Goal: Task Accomplishment & Management: Use online tool/utility

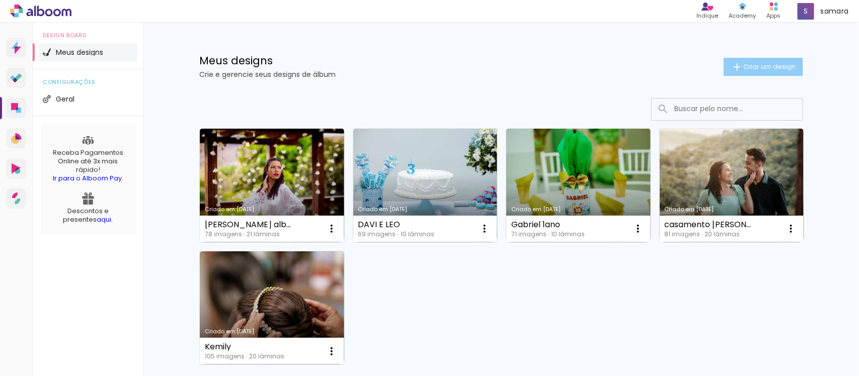
click at [755, 67] on span "Criar um design" at bounding box center [769, 66] width 52 height 7
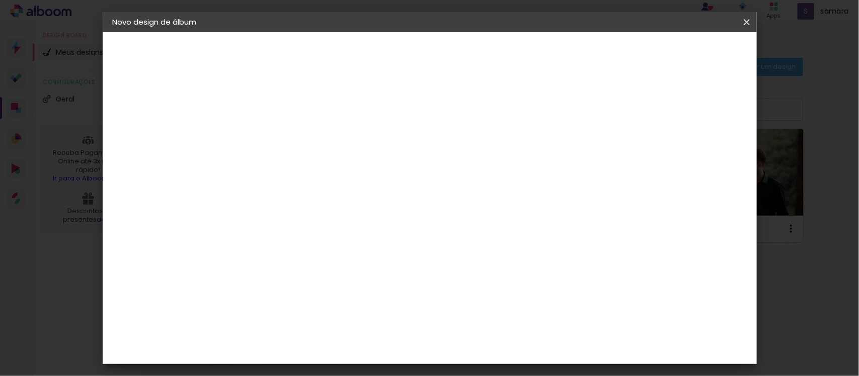
click at [277, 136] on input at bounding box center [277, 135] width 0 height 16
type input "[PERSON_NAME] 5 anos"
type paper-input "[PERSON_NAME] 5 anos"
click at [0, 0] on slot "Avançar" at bounding box center [0, 0] width 0 height 0
click at [351, 186] on input at bounding box center [303, 191] width 102 height 13
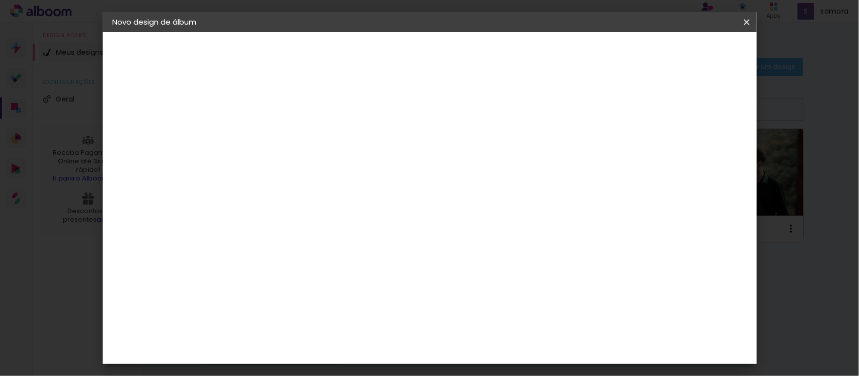
type input "can"
type paper-input "can"
click at [301, 221] on div "Canaan Álbuns" at bounding box center [285, 229] width 31 height 16
click at [0, 0] on slot "Avançar" at bounding box center [0, 0] width 0 height 0
click at [345, 210] on span "15 × 21" at bounding box center [321, 220] width 47 height 21
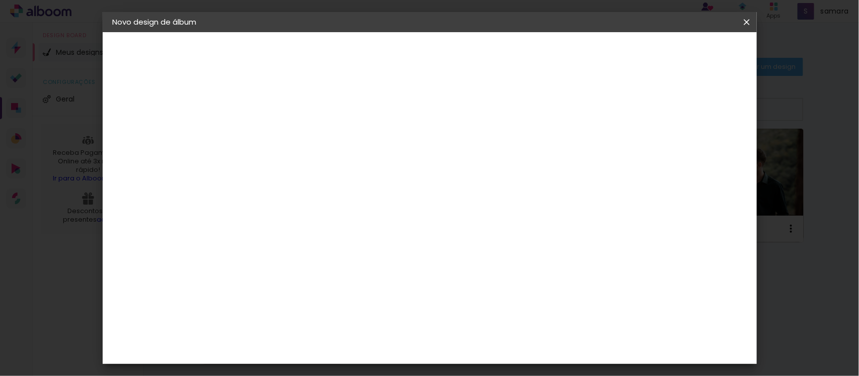
click at [0, 0] on slot "Avançar" at bounding box center [0, 0] width 0 height 0
click at [625, 112] on div at bounding box center [620, 108] width 9 height 9
type paper-checkbox "on"
type input "1"
type paper-input "1"
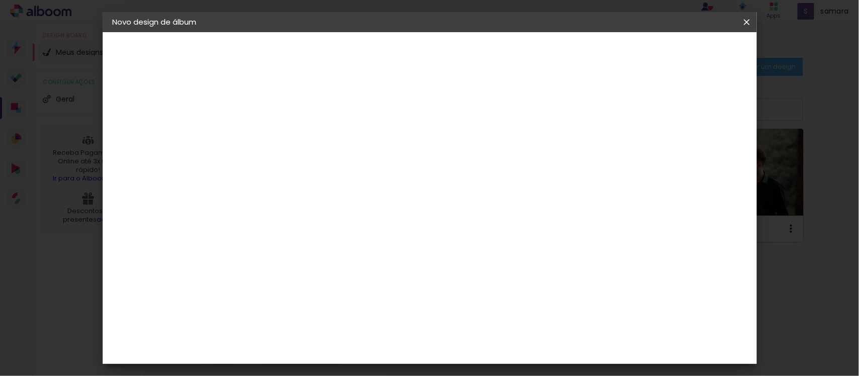
click at [282, 111] on input "1" at bounding box center [269, 108] width 35 height 13
click at [692, 61] on paper-button "Iniciar design" at bounding box center [659, 53] width 66 height 17
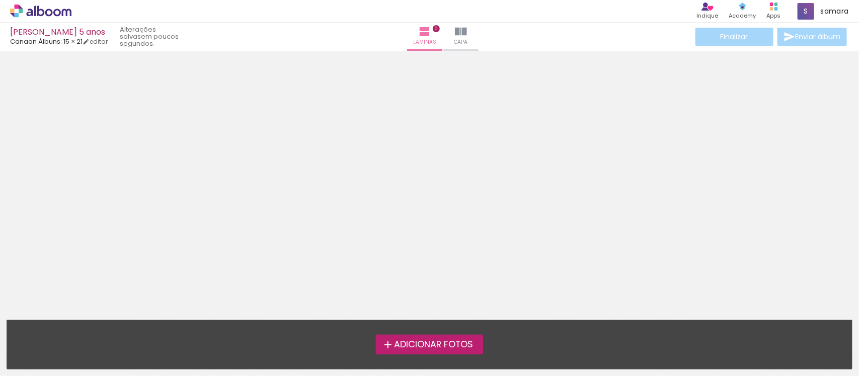
click at [421, 341] on span "Adicionar Fotos" at bounding box center [433, 344] width 79 height 9
click at [0, 0] on input "file" at bounding box center [0, 0] width 0 height 0
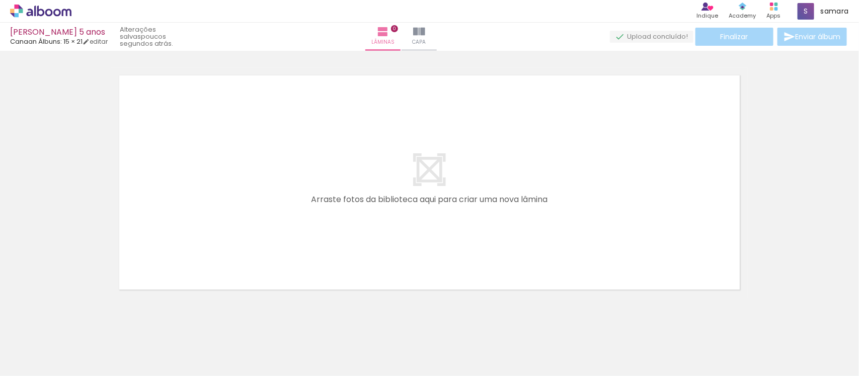
scroll to position [0, 3170]
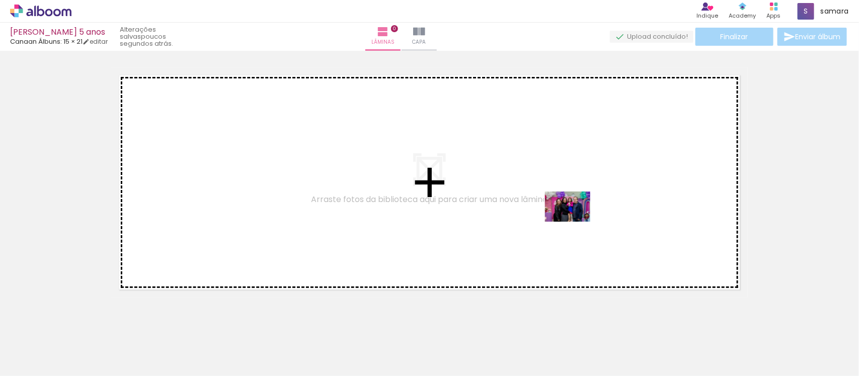
drag, startPoint x: 644, startPoint y: 352, endPoint x: 575, endPoint y: 222, distance: 147.6
click at [575, 222] on quentale-workspace at bounding box center [429, 188] width 859 height 376
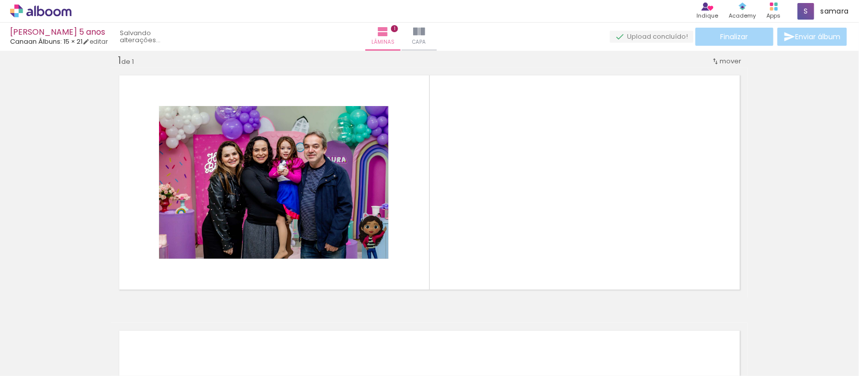
scroll to position [13, 0]
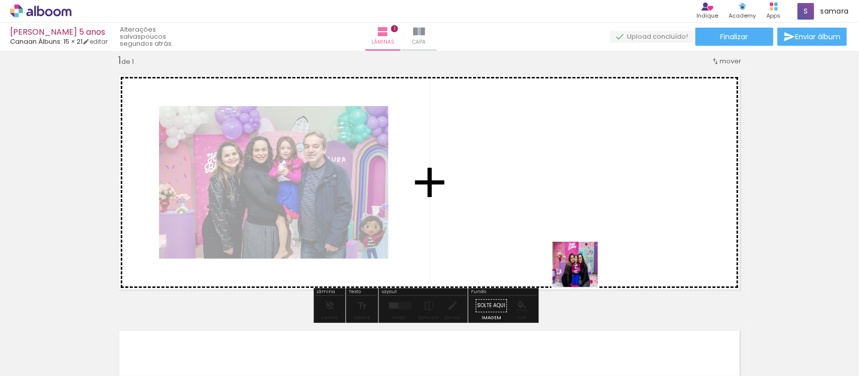
drag, startPoint x: 590, startPoint y: 353, endPoint x: 566, endPoint y: 229, distance: 125.5
click at [566, 229] on quentale-workspace at bounding box center [429, 188] width 859 height 376
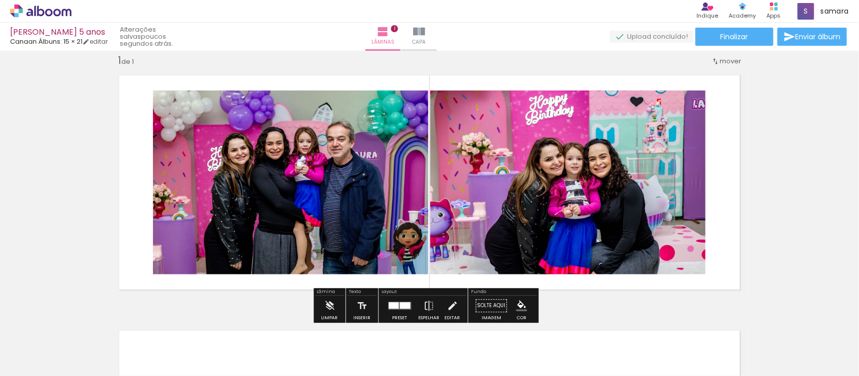
click at [40, 342] on input "Todas as fotos" at bounding box center [28, 346] width 38 height 9
click at [0, 0] on slot "Não utilizadas" at bounding box center [0, 0] width 0 height 0
type input "Não utilizadas"
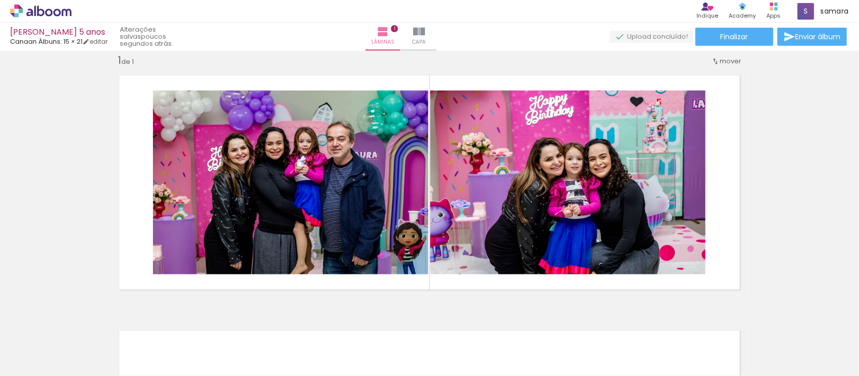
scroll to position [0, 2444]
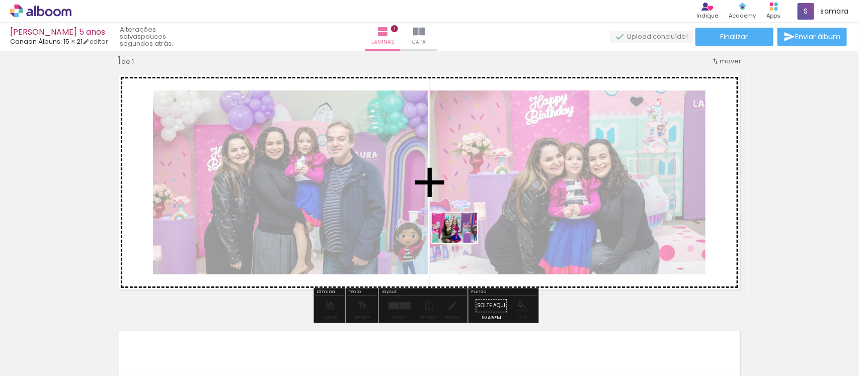
drag, startPoint x: 474, startPoint y: 351, endPoint x: 462, endPoint y: 243, distance: 108.9
click at [462, 243] on quentale-workspace at bounding box center [429, 188] width 859 height 376
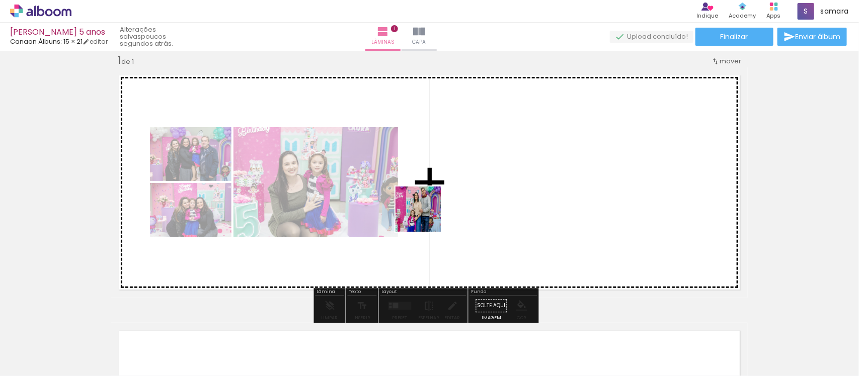
drag, startPoint x: 418, startPoint y: 353, endPoint x: 403, endPoint y: 278, distance: 76.8
click at [425, 208] on quentale-workspace at bounding box center [429, 188] width 859 height 376
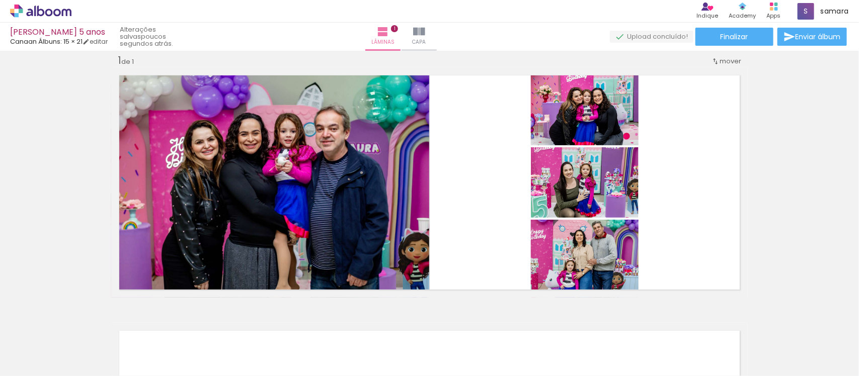
click at [189, 354] on div at bounding box center [191, 342] width 50 height 33
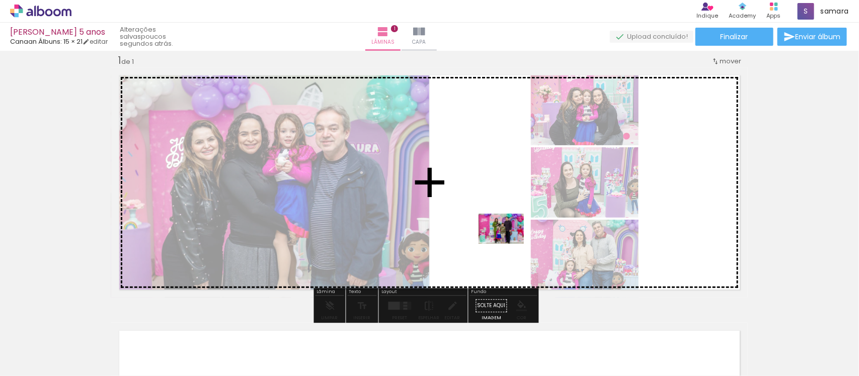
drag, startPoint x: 544, startPoint y: 349, endPoint x: 508, endPoint y: 244, distance: 110.5
click at [508, 244] on quentale-workspace at bounding box center [429, 188] width 859 height 376
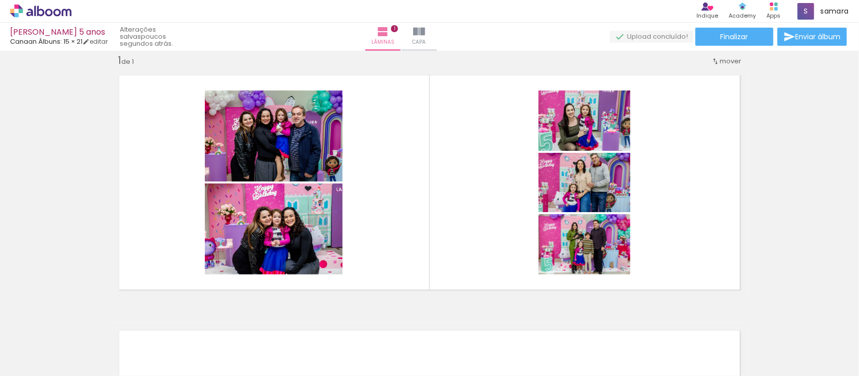
scroll to position [0, 2342]
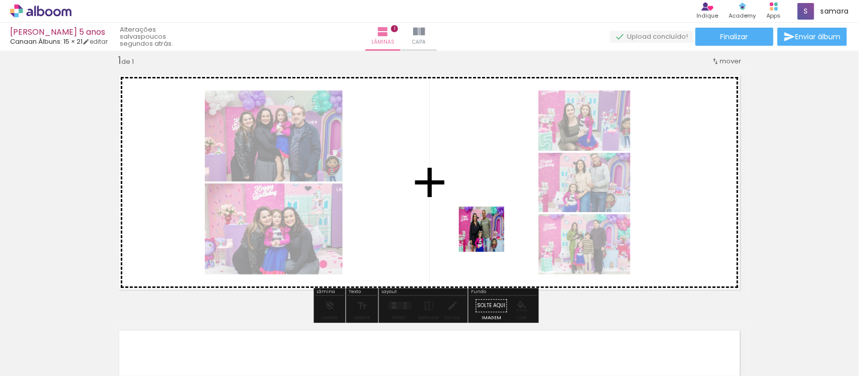
drag, startPoint x: 517, startPoint y: 355, endPoint x: 489, endPoint y: 235, distance: 123.0
click at [489, 235] on quentale-workspace at bounding box center [429, 188] width 859 height 376
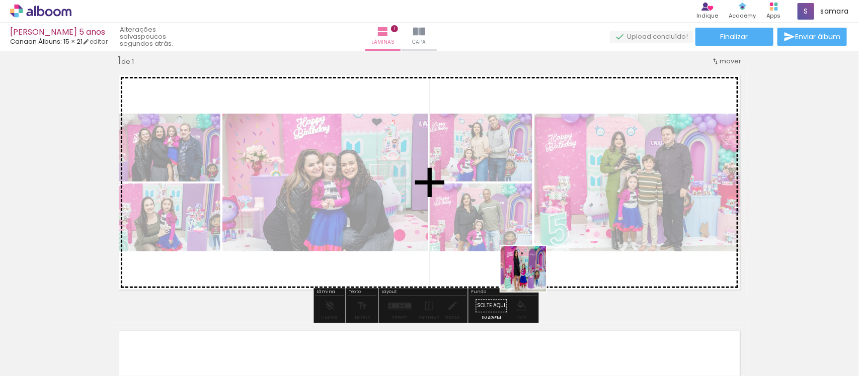
drag, startPoint x: 527, startPoint y: 353, endPoint x: 521, endPoint y: 287, distance: 65.7
click at [529, 221] on quentale-workspace at bounding box center [429, 188] width 859 height 376
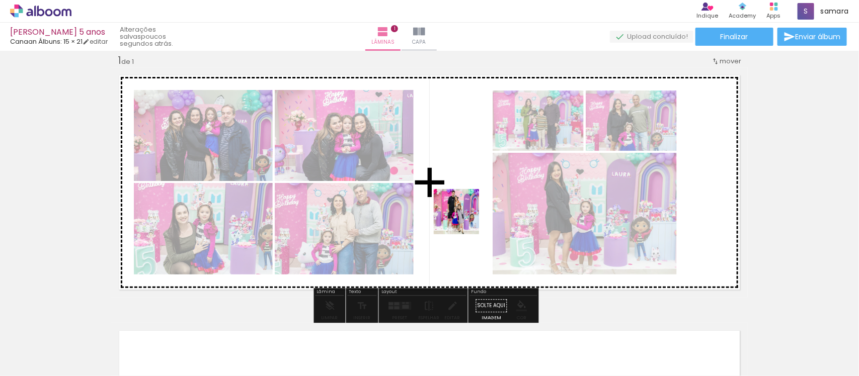
drag, startPoint x: 463, startPoint y: 358, endPoint x: 464, endPoint y: 219, distance: 138.3
click at [464, 219] on quentale-workspace at bounding box center [429, 188] width 859 height 376
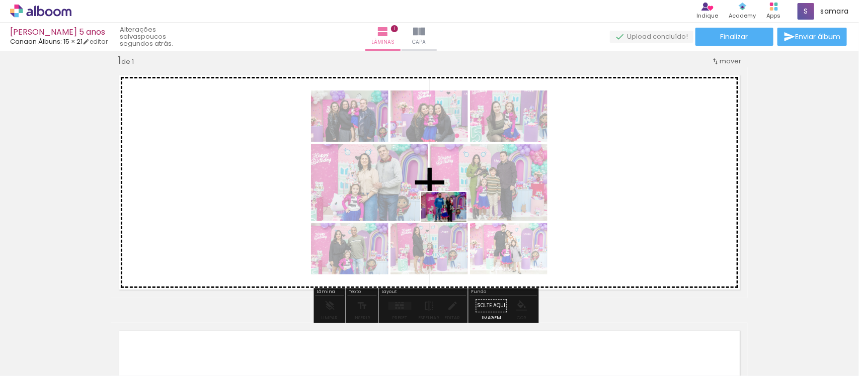
drag, startPoint x: 400, startPoint y: 348, endPoint x: 451, endPoint y: 222, distance: 135.3
click at [451, 222] on quentale-workspace at bounding box center [429, 188] width 859 height 376
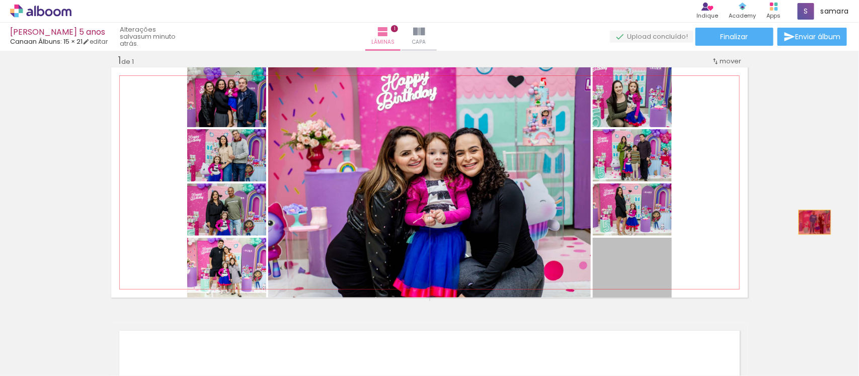
drag, startPoint x: 650, startPoint y: 276, endPoint x: 812, endPoint y: 222, distance: 171.1
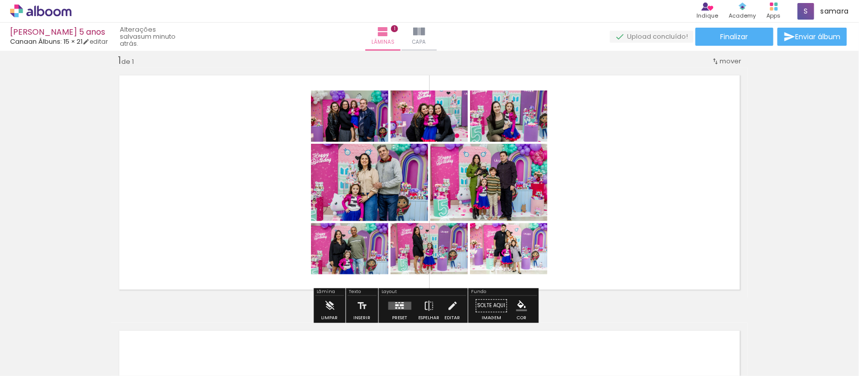
scroll to position [201, 0]
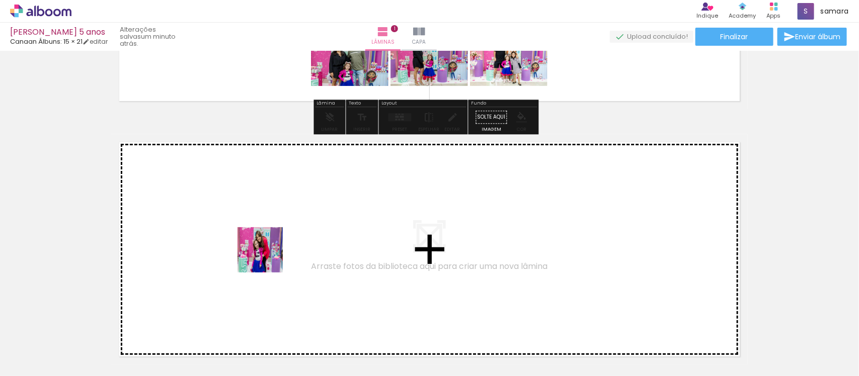
drag, startPoint x: 237, startPoint y: 349, endPoint x: 212, endPoint y: 330, distance: 31.0
click at [268, 257] on quentale-workspace at bounding box center [429, 188] width 859 height 376
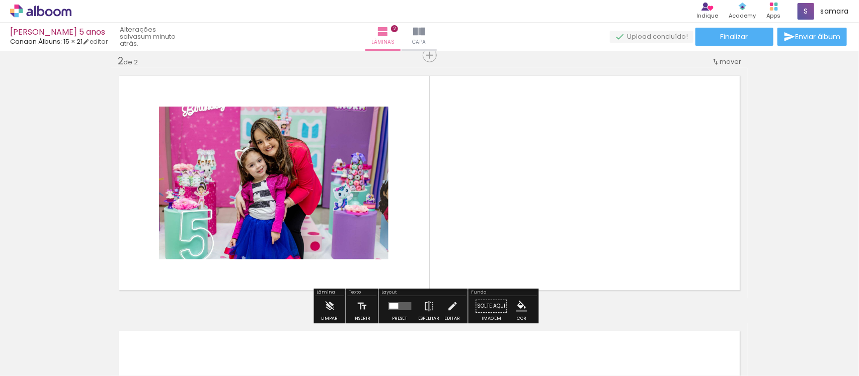
scroll to position [268, 0]
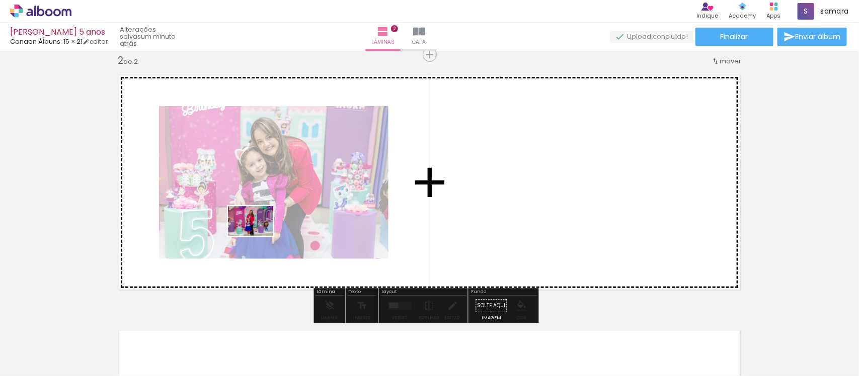
drag, startPoint x: 180, startPoint y: 352, endPoint x: 258, endPoint y: 236, distance: 139.8
click at [258, 236] on quentale-workspace at bounding box center [429, 188] width 859 height 376
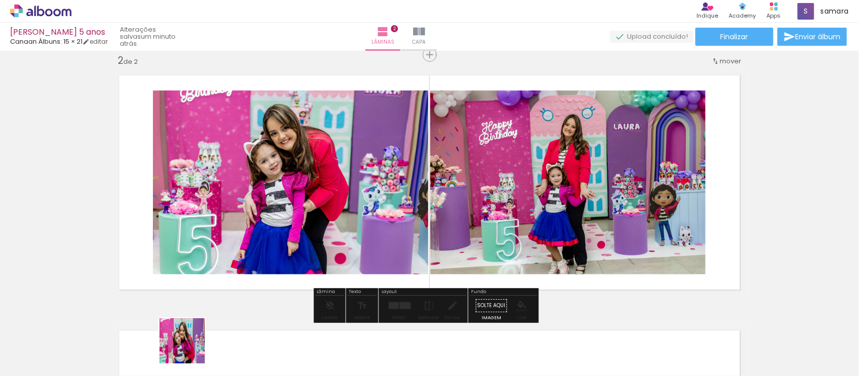
drag, startPoint x: 188, startPoint y: 356, endPoint x: 264, endPoint y: 203, distance: 170.9
click at [264, 203] on quentale-workspace at bounding box center [429, 188] width 859 height 376
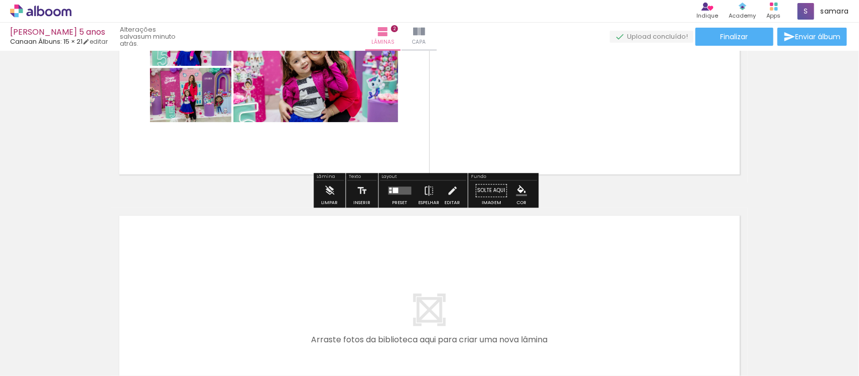
scroll to position [394, 0]
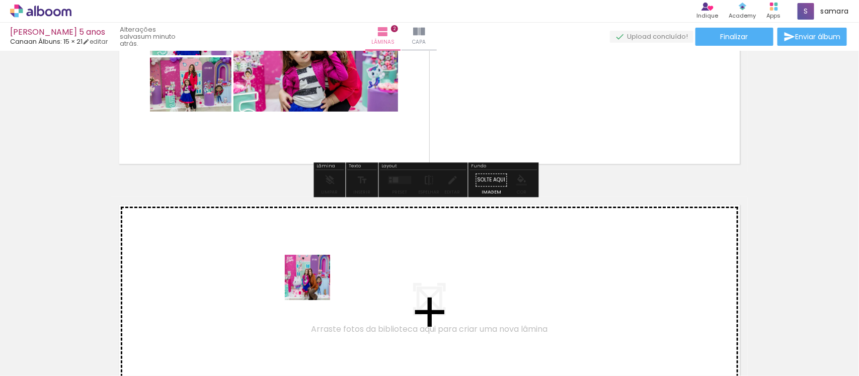
drag, startPoint x: 297, startPoint y: 345, endPoint x: 253, endPoint y: 323, distance: 48.8
click at [315, 283] on quentale-workspace at bounding box center [429, 188] width 859 height 376
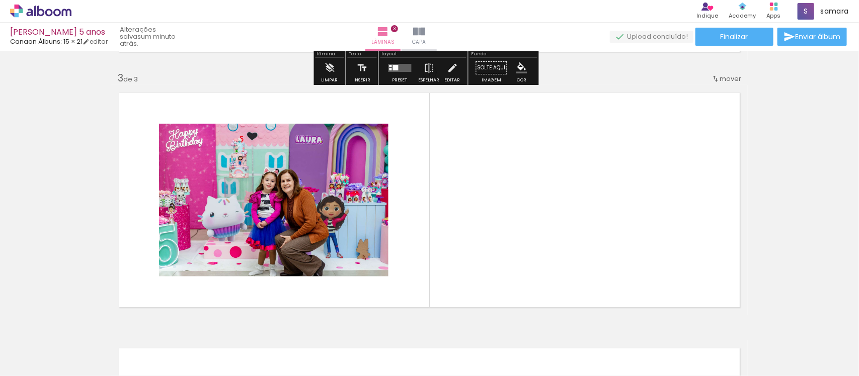
scroll to position [524, 0]
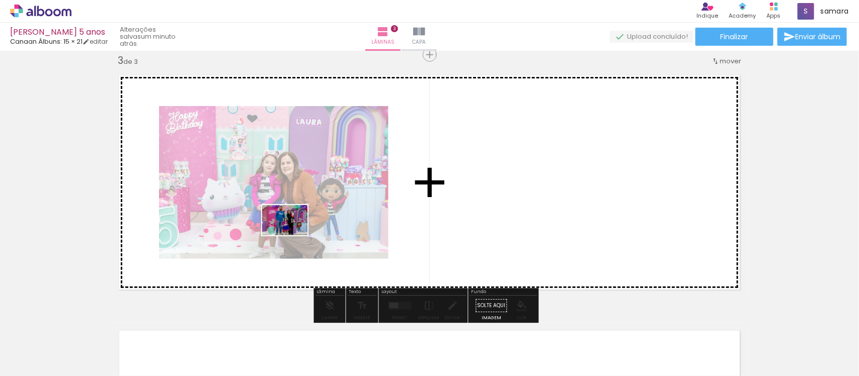
drag, startPoint x: 225, startPoint y: 348, endPoint x: 292, endPoint y: 235, distance: 130.6
click at [292, 235] on quentale-workspace at bounding box center [429, 188] width 859 height 376
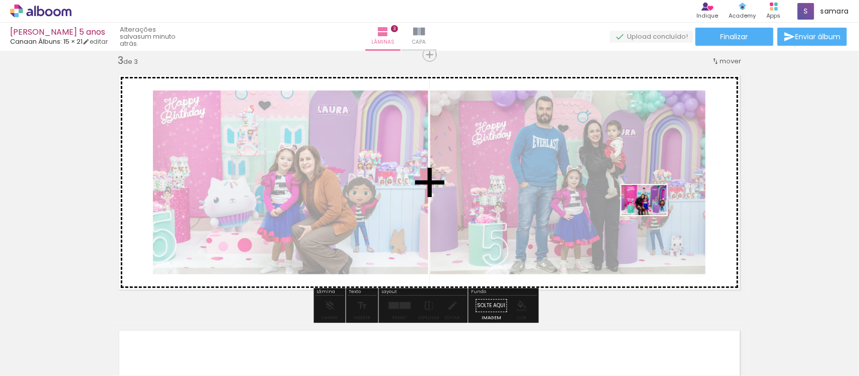
drag, startPoint x: 743, startPoint y: 354, endPoint x: 651, endPoint y: 215, distance: 166.1
click at [651, 215] on quentale-workspace at bounding box center [429, 188] width 859 height 376
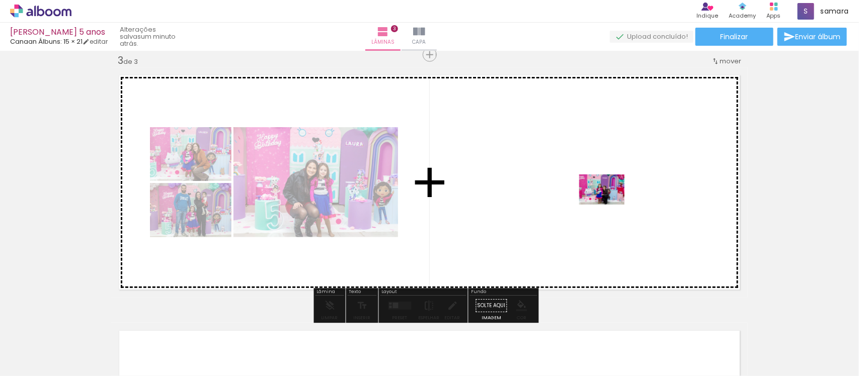
drag, startPoint x: 695, startPoint y: 355, endPoint x: 609, endPoint y: 205, distance: 172.8
click at [609, 205] on quentale-workspace at bounding box center [429, 188] width 859 height 376
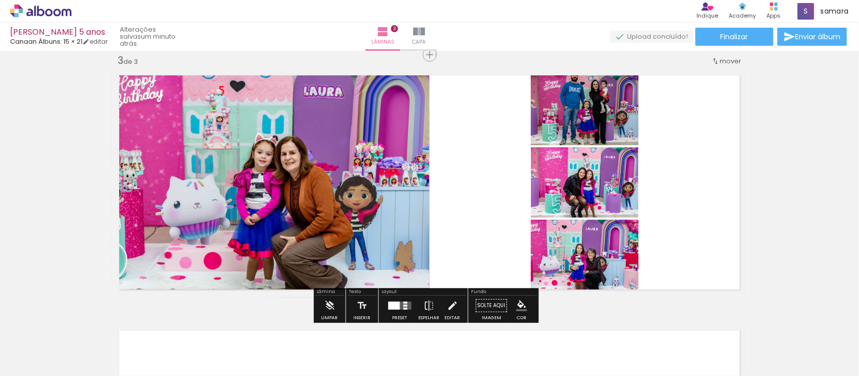
scroll to position [0, 1793]
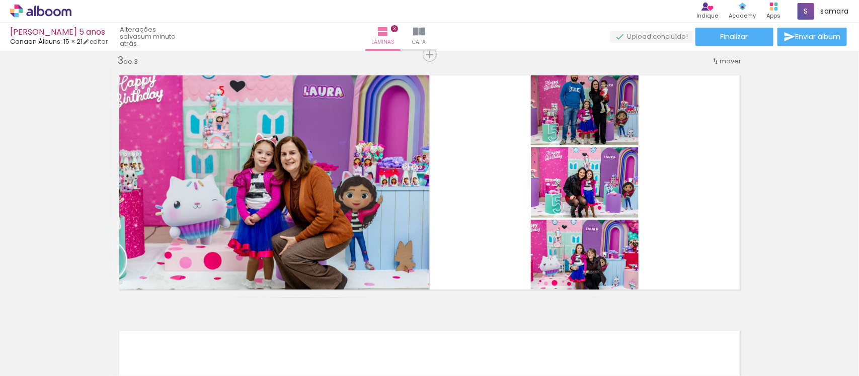
click at [514, 340] on div at bounding box center [505, 342] width 50 height 33
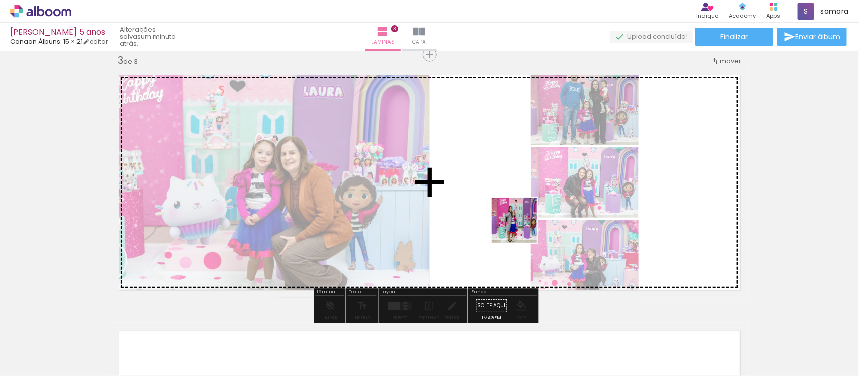
drag, startPoint x: 567, startPoint y: 340, endPoint x: 514, endPoint y: 217, distance: 134.3
click at [514, 217] on quentale-workspace at bounding box center [429, 188] width 859 height 376
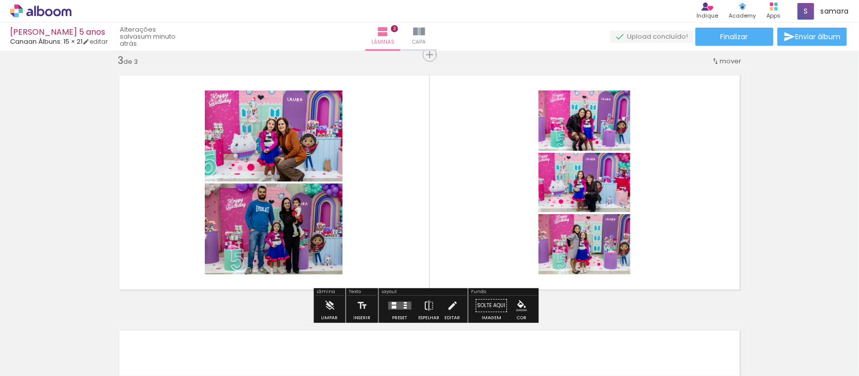
click at [386, 358] on quentale-thumb at bounding box center [392, 342] width 56 height 58
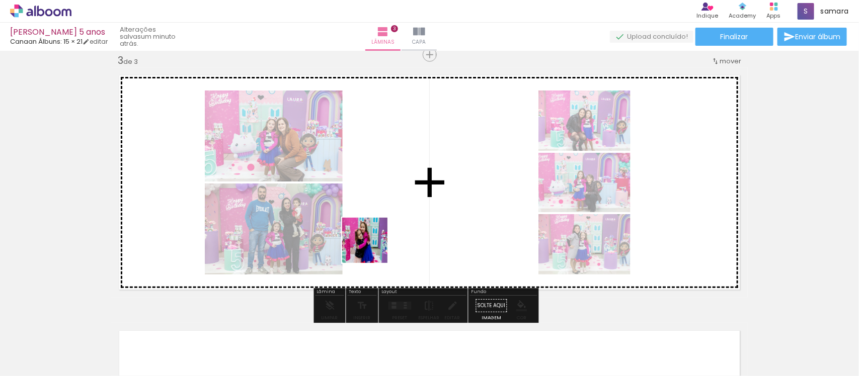
drag, startPoint x: 383, startPoint y: 350, endPoint x: 372, endPoint y: 247, distance: 103.1
click at [372, 247] on quentale-workspace at bounding box center [429, 188] width 859 height 376
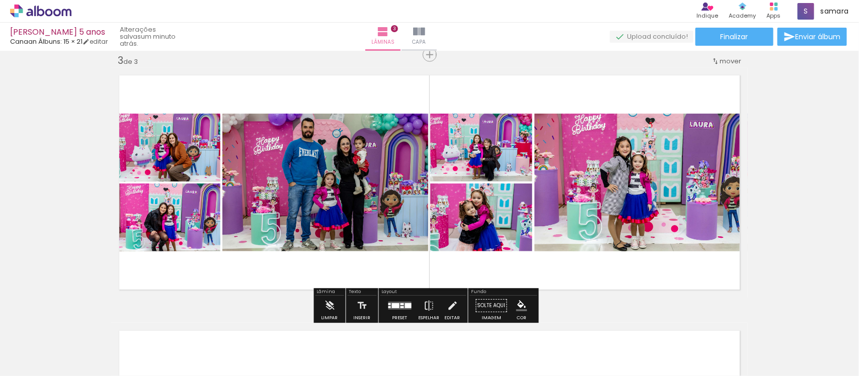
click at [327, 355] on div at bounding box center [336, 342] width 50 height 33
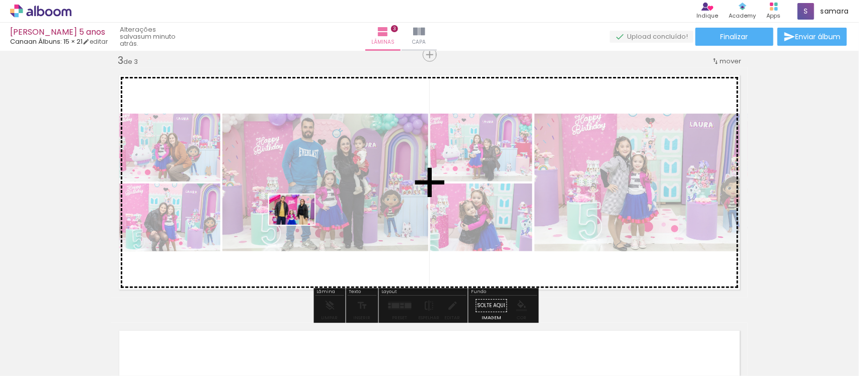
drag, startPoint x: 280, startPoint y: 355, endPoint x: 299, endPoint y: 225, distance: 131.7
click at [299, 225] on quentale-workspace at bounding box center [429, 188] width 859 height 376
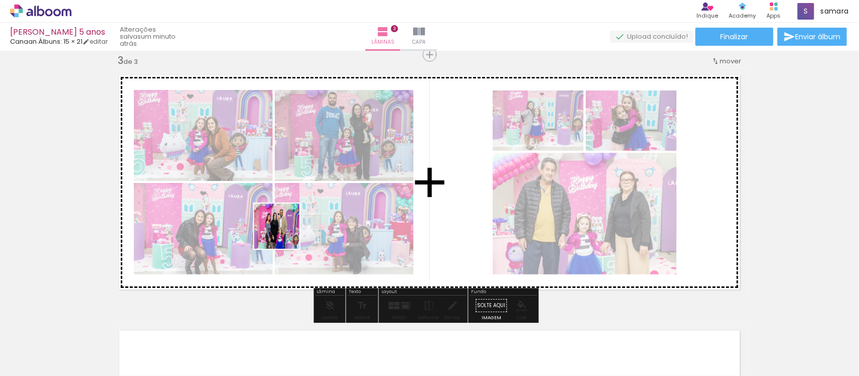
drag, startPoint x: 224, startPoint y: 346, endPoint x: 287, endPoint y: 222, distance: 138.8
click at [287, 222] on quentale-workspace at bounding box center [429, 188] width 859 height 376
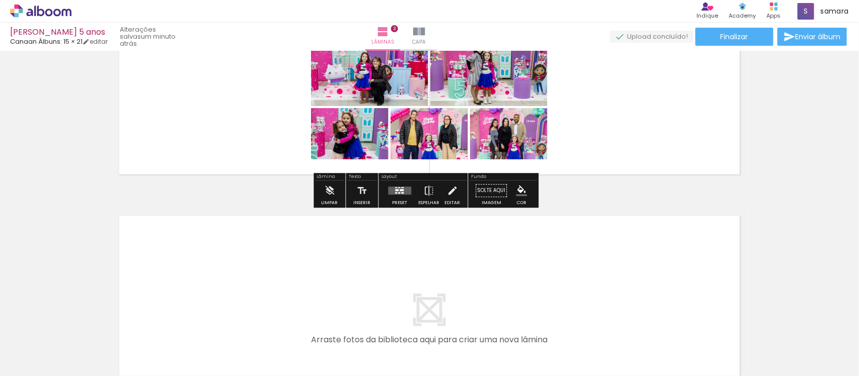
scroll to position [775, 0]
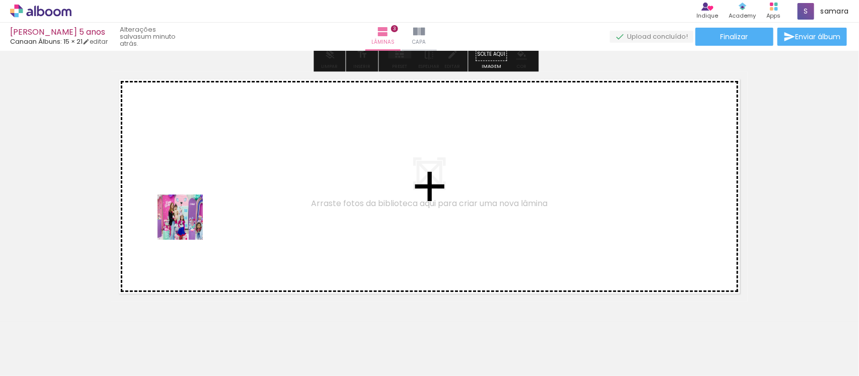
drag, startPoint x: 99, startPoint y: 350, endPoint x: 188, endPoint y: 225, distance: 153.7
click at [188, 225] on quentale-workspace at bounding box center [429, 188] width 859 height 376
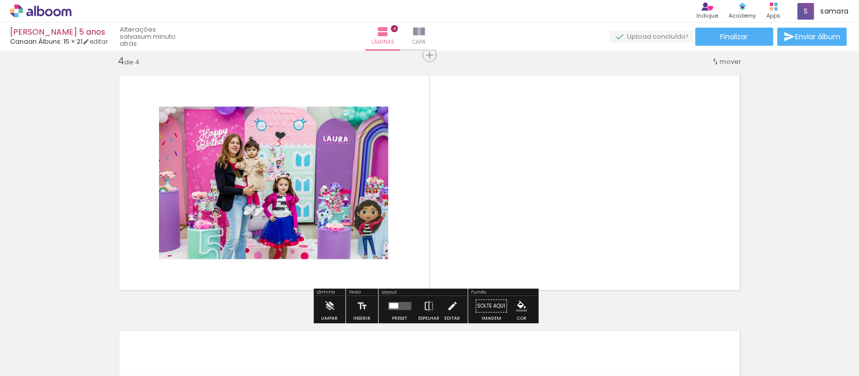
scroll to position [780, 0]
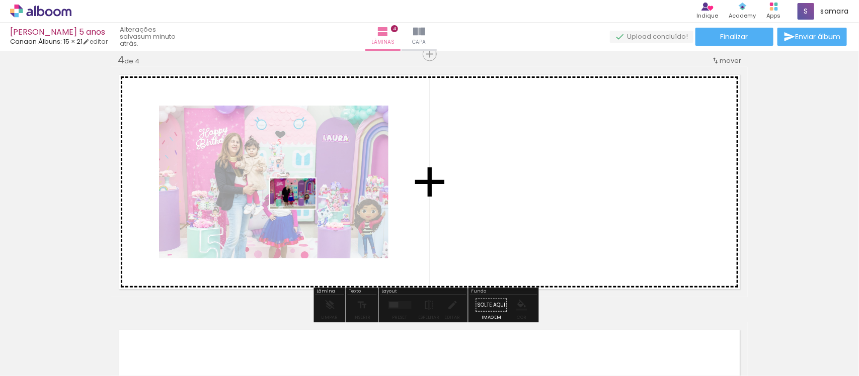
drag, startPoint x: 167, startPoint y: 356, endPoint x: 300, endPoint y: 209, distance: 198.3
click at [300, 209] on quentale-workspace at bounding box center [429, 188] width 859 height 376
